Goal: Task Accomplishment & Management: Manage account settings

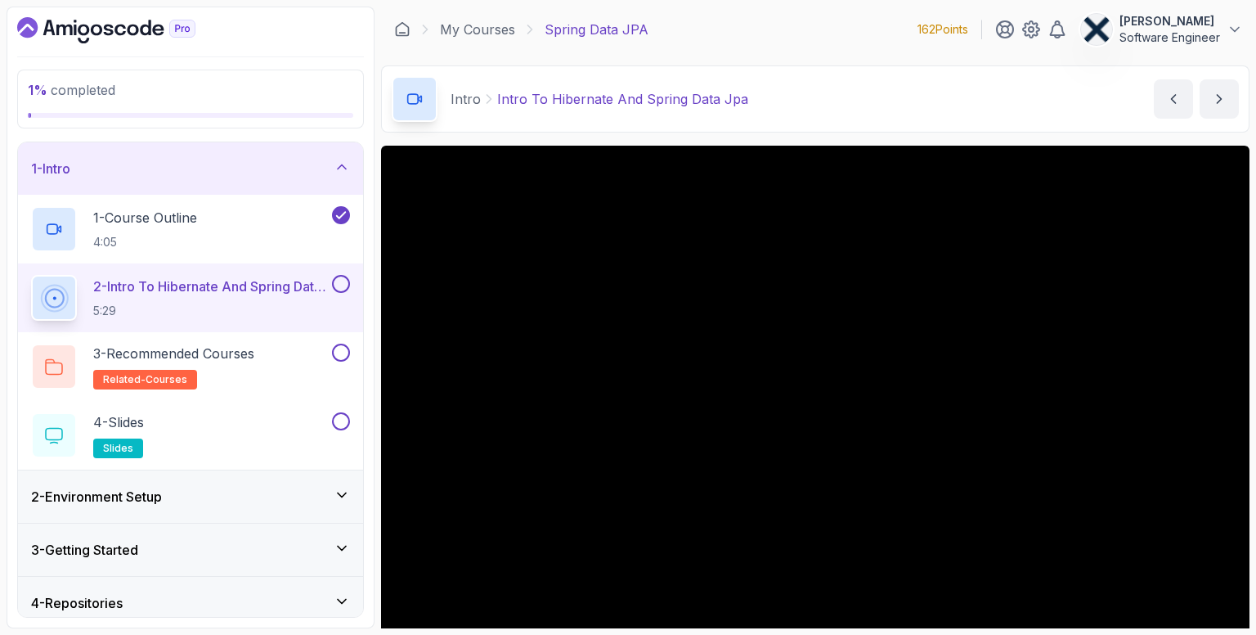
click at [121, 21] on icon "Dashboard" at bounding box center [106, 30] width 178 height 26
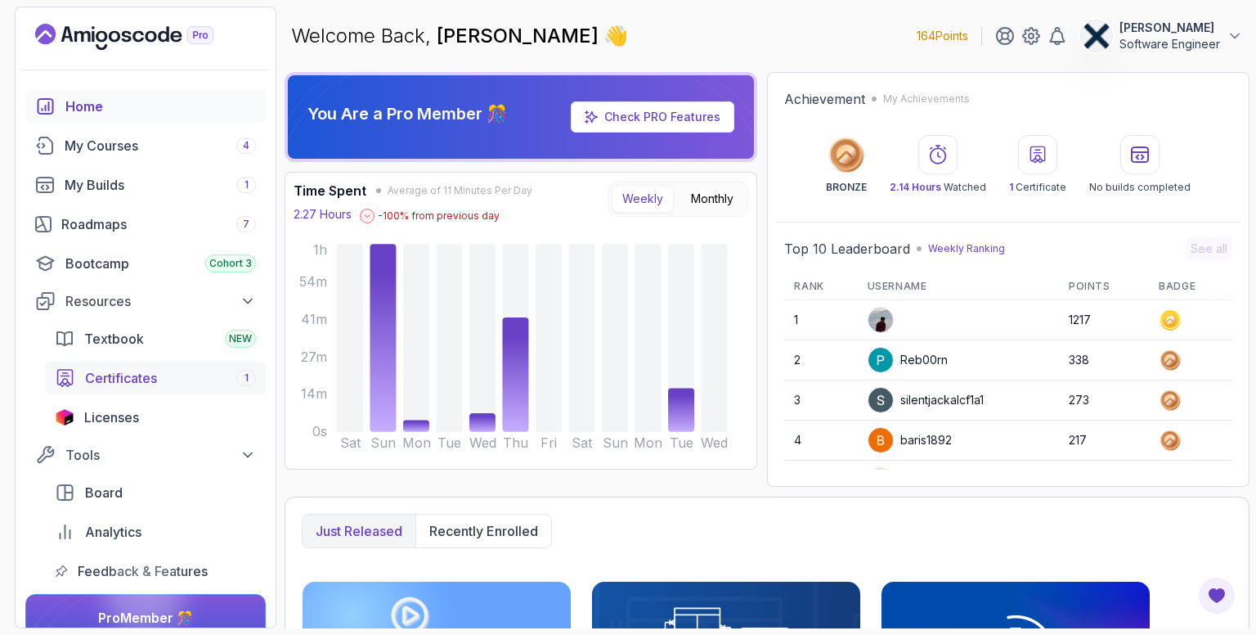
click at [147, 378] on span "Certificates" at bounding box center [121, 378] width 72 height 20
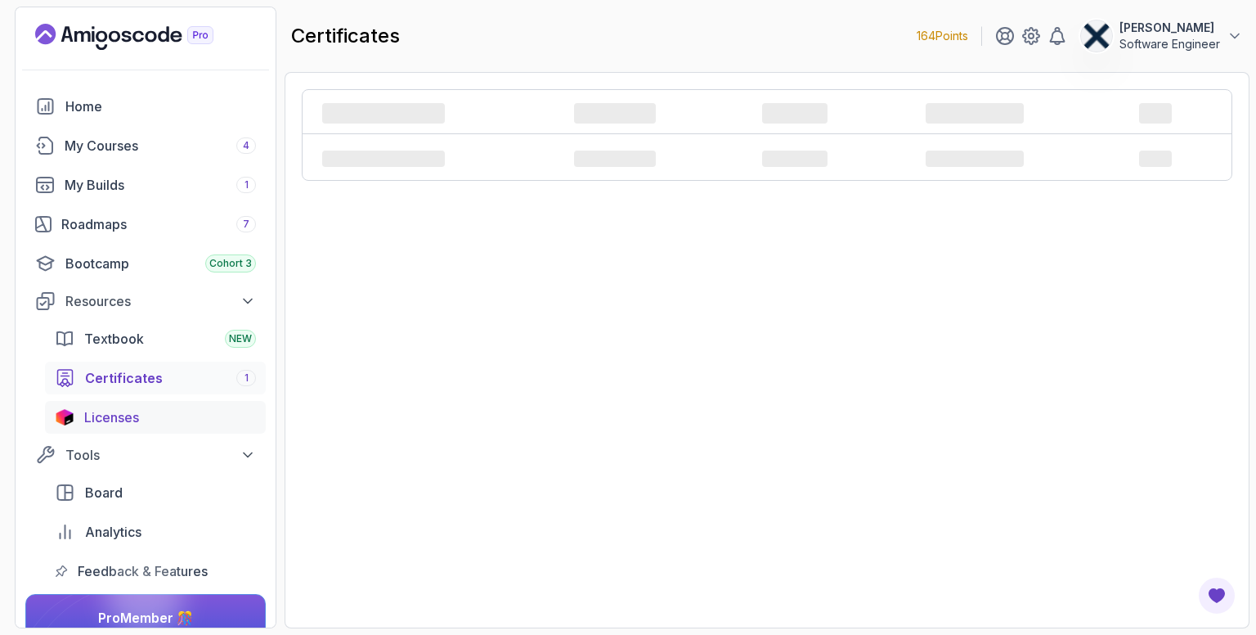
click at [133, 415] on span "Licenses" at bounding box center [111, 417] width 55 height 20
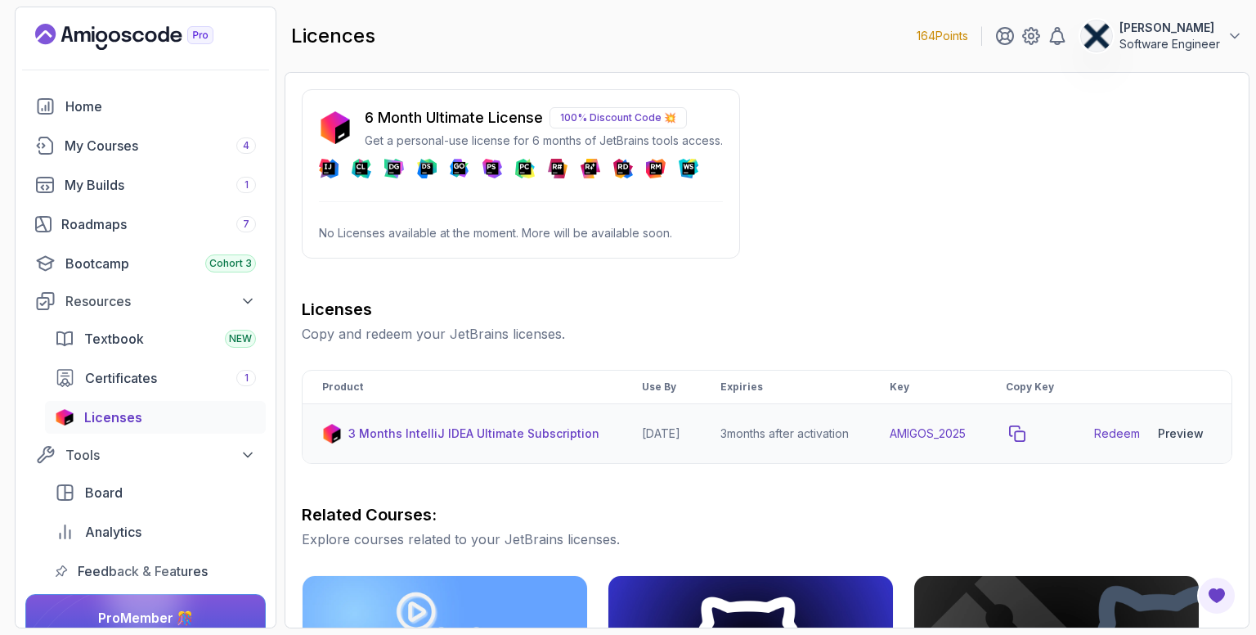
click at [1025, 441] on icon "copy-button" at bounding box center [1017, 433] width 15 height 15
click at [1186, 442] on div "Preview" at bounding box center [1181, 433] width 46 height 16
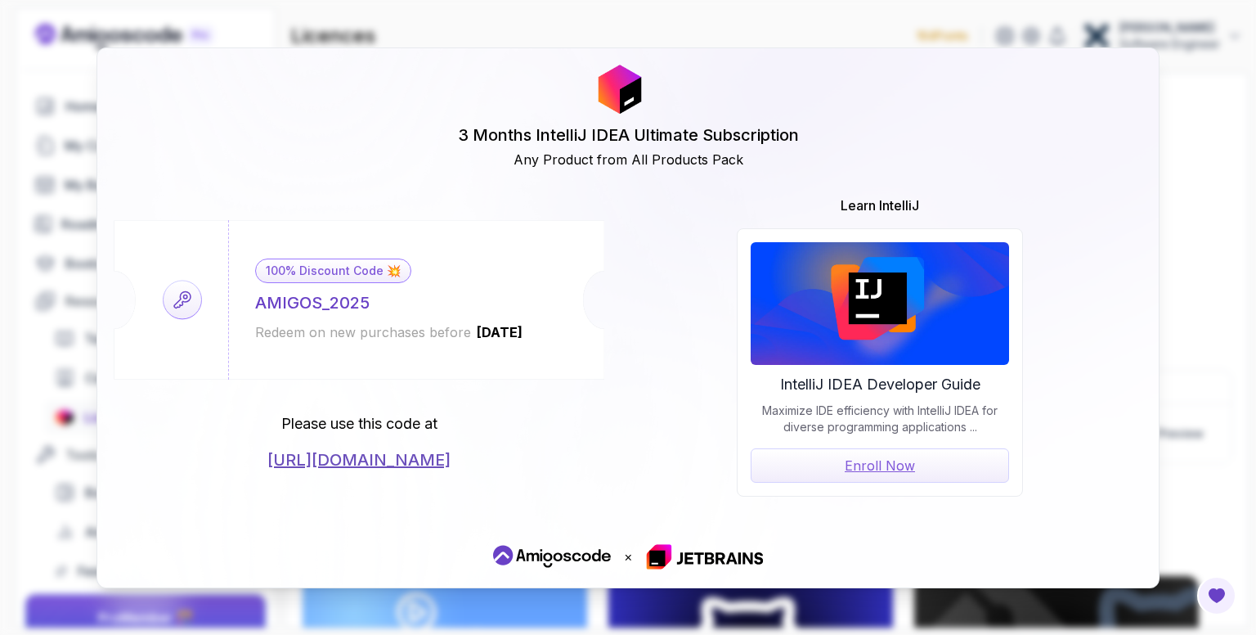
click at [449, 465] on link "https://jetbrains.com/store/redeem/" at bounding box center [358, 459] width 183 height 23
click at [180, 303] on icon at bounding box center [183, 300] width 38 height 38
click at [359, 266] on div "100% Discount Code 💥" at bounding box center [333, 270] width 156 height 25
